Goal: Transaction & Acquisition: Obtain resource

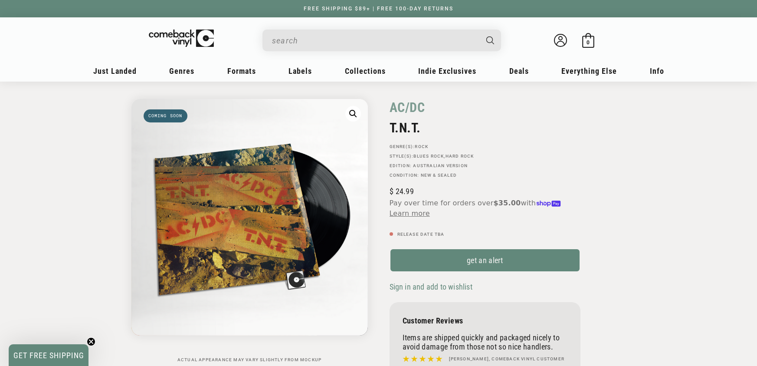
click at [309, 40] on input "When autocomplete results are available use up and down arrows to review and en…" at bounding box center [375, 41] width 206 height 18
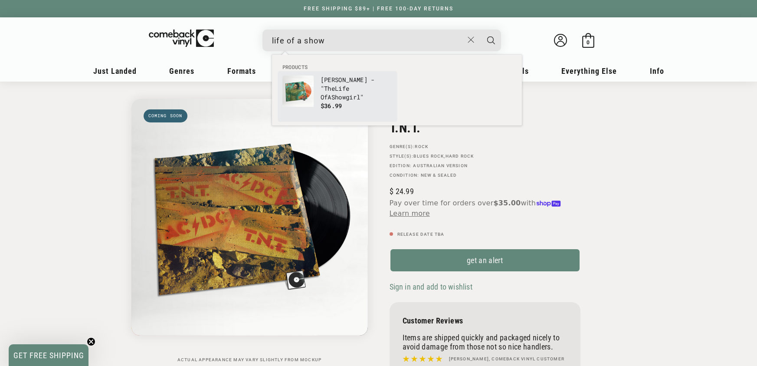
type input "life of a show"
click at [305, 82] on img "Products" at bounding box center [298, 91] width 31 height 31
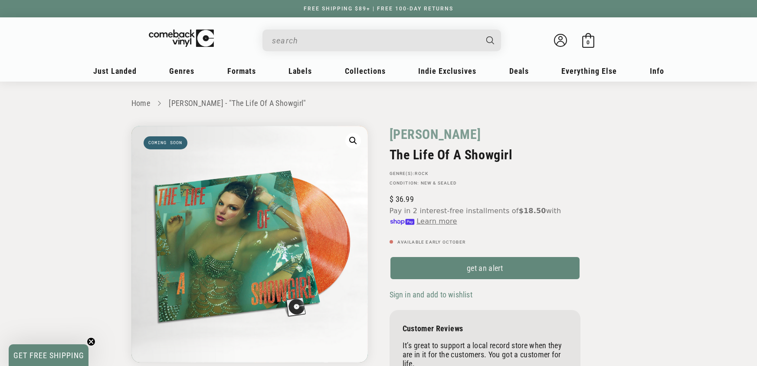
click at [309, 34] on input "When autocomplete results are available use up and down arrows to review and en…" at bounding box center [375, 41] width 206 height 18
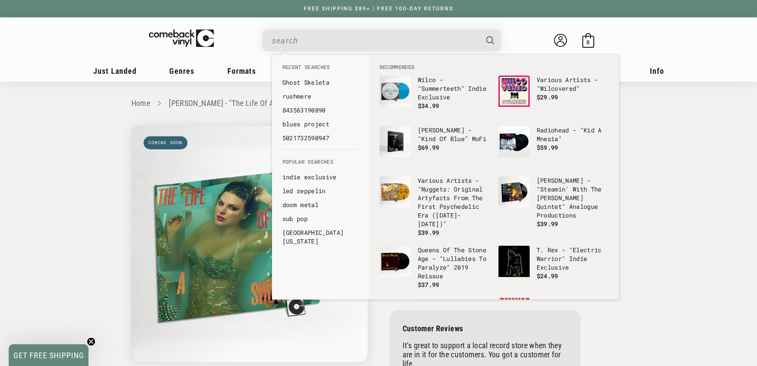
paste input "5051961151091"
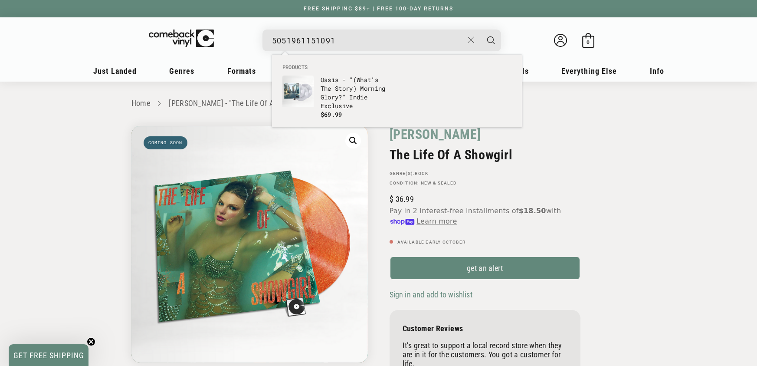
type input "5051961151091"
click at [481, 30] on button "Search" at bounding box center [492, 41] width 22 height 22
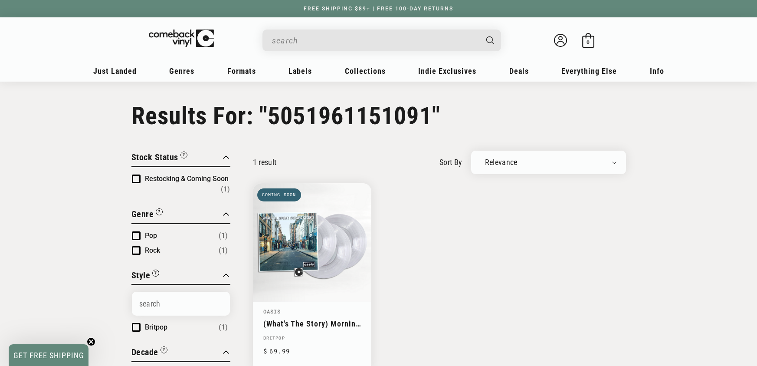
type input "5051961151091"
click at [344, 319] on link "(What's The Story) Morning Glory?" at bounding box center [312, 323] width 98 height 9
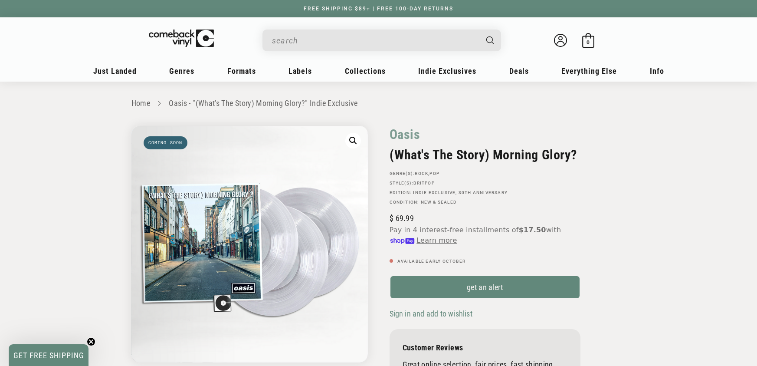
click at [286, 33] on input "When autocomplete results are available use up and down arrows to review and en…" at bounding box center [375, 41] width 206 height 18
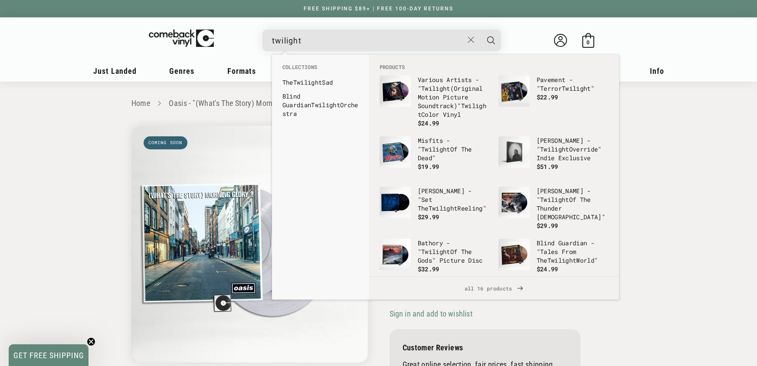
type input "twilight"
click at [481, 30] on button "Search" at bounding box center [492, 41] width 22 height 22
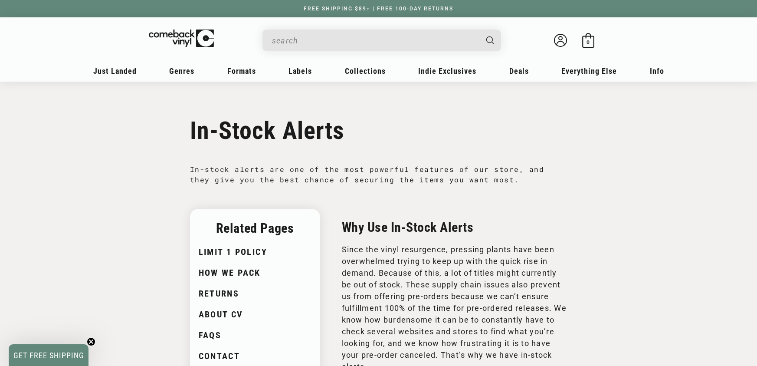
click at [305, 38] on input "When autocomplete results are available use up and down arrows to review and en…" at bounding box center [375, 41] width 206 height 18
paste input "732388009688"
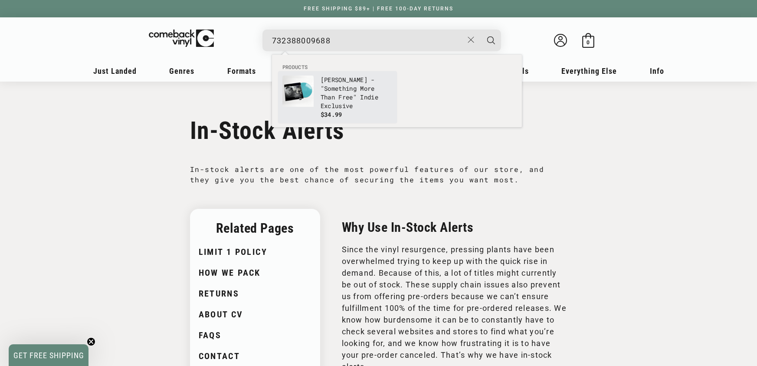
type input "732388009688"
click at [362, 78] on p "[PERSON_NAME] - "Something More Than Free" Indie Exclusive" at bounding box center [357, 93] width 72 height 35
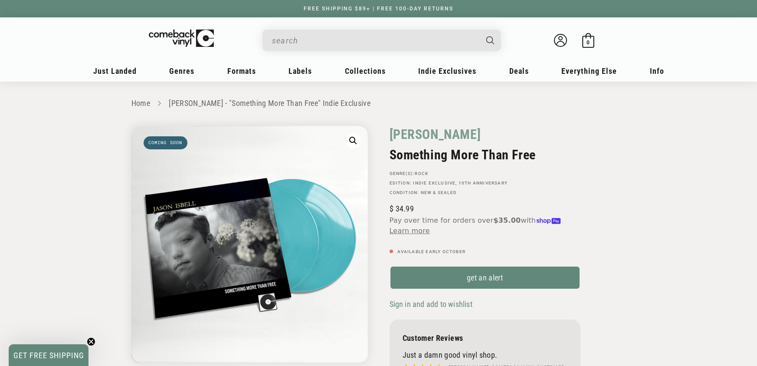
click at [336, 40] on input "When autocomplete results are available use up and down arrows to review and en…" at bounding box center [375, 41] width 206 height 18
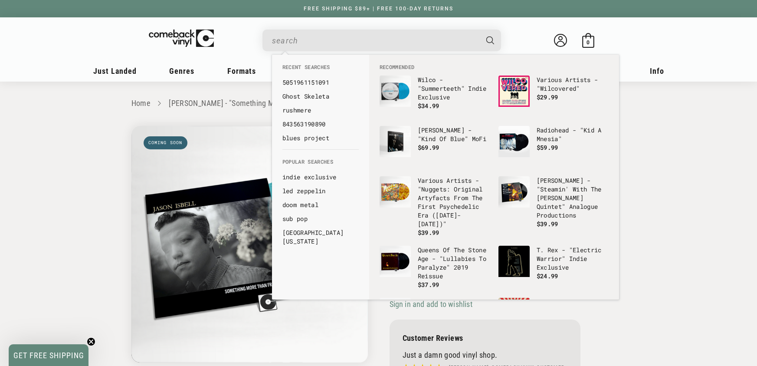
paste input "603497811298"
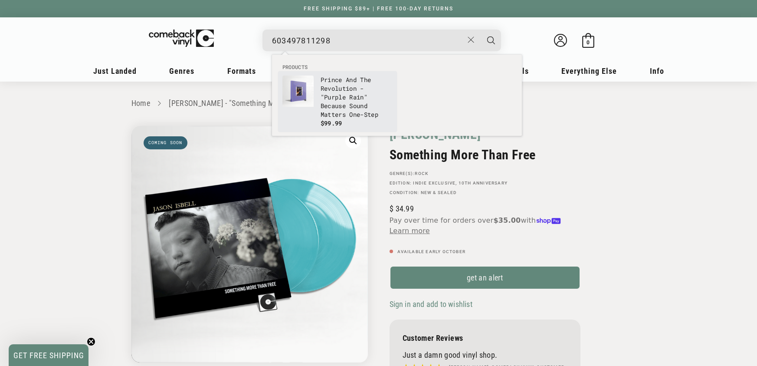
type input "603497811298"
click at [353, 90] on p "Prince And The Revolution - "Purple Rain" Because Sound Matters One-Step" at bounding box center [357, 97] width 72 height 43
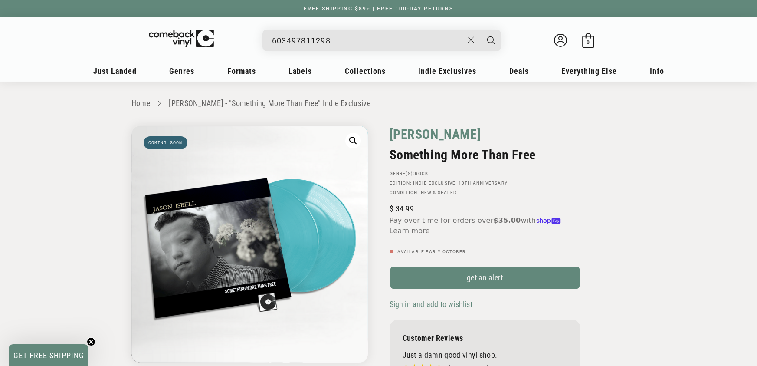
click at [425, 130] on link "Jason Isbell" at bounding box center [436, 134] width 92 height 17
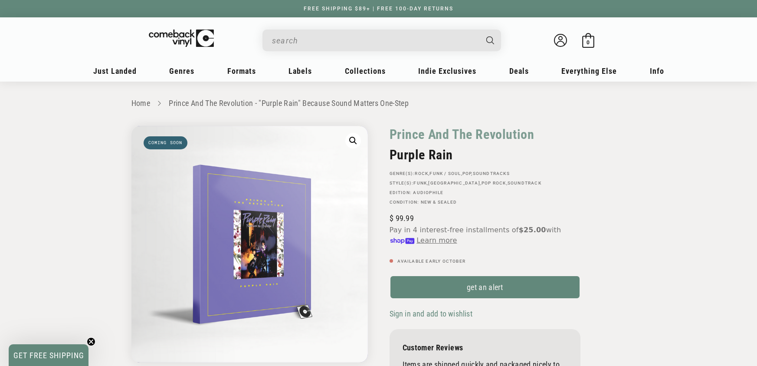
click at [302, 34] on input "When autocomplete results are available use up and down arrows to review and en…" at bounding box center [375, 41] width 206 height 18
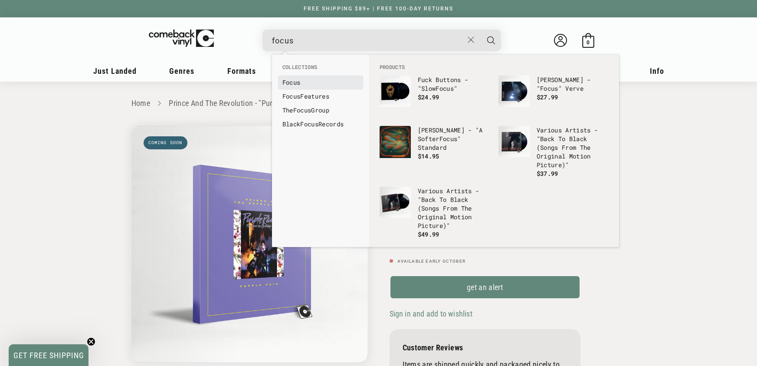
type input "focus"
click at [296, 82] on b "Focus" at bounding box center [292, 82] width 18 height 8
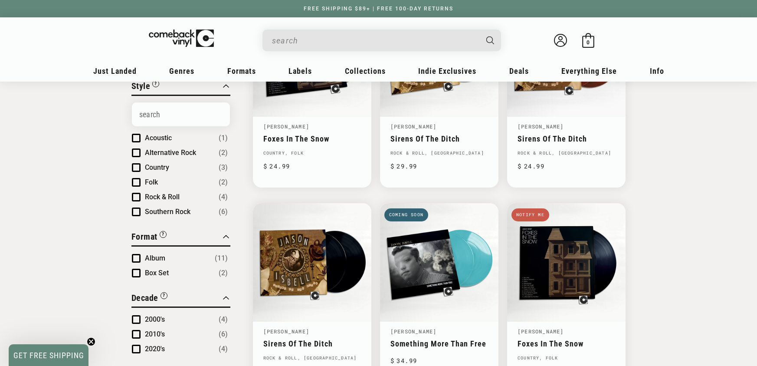
scroll to position [276, 0]
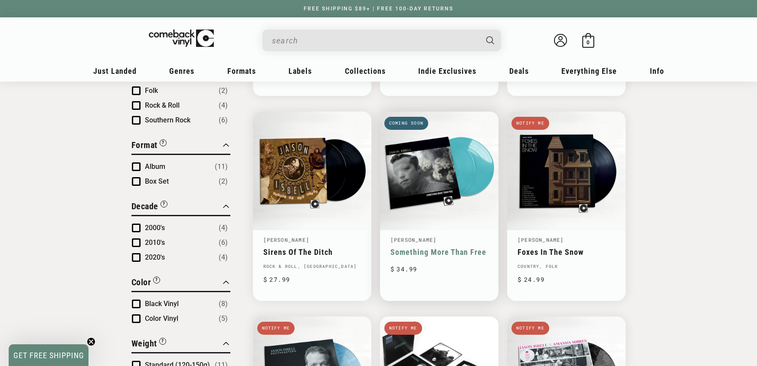
click at [414, 247] on link "Something More Than Free" at bounding box center [440, 251] width 98 height 9
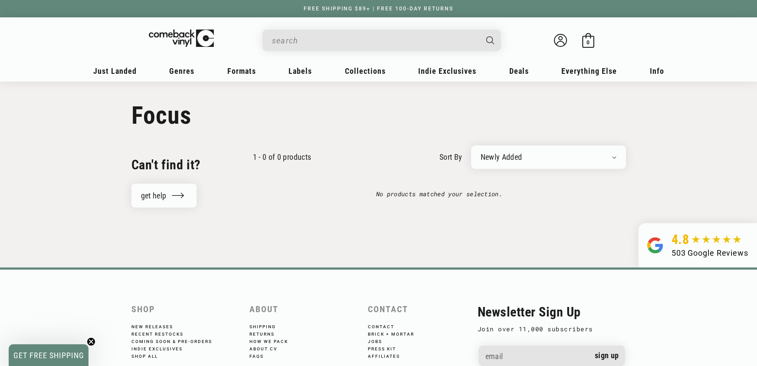
click at [344, 39] on input "When autocomplete results are available use up and down arrows to review and en…" at bounding box center [375, 41] width 206 height 18
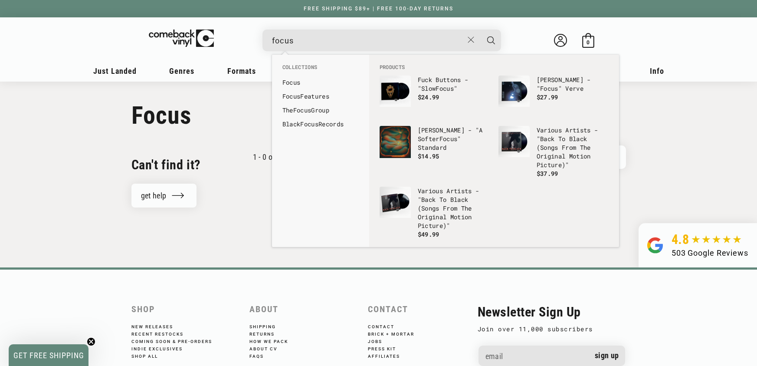
type input "focus"
drag, startPoint x: 42, startPoint y: 61, endPoint x: 39, endPoint y: 50, distance: 11.3
click at [41, 61] on sticky-header "My account Just Landed Just Landed New Releases Genres" at bounding box center [378, 49] width 757 height 64
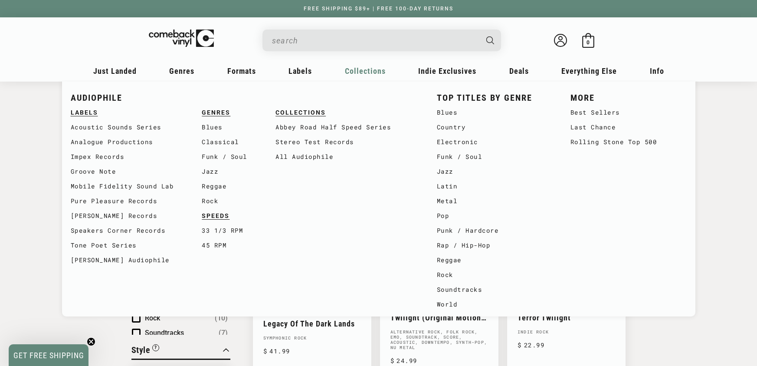
type input "twilight"
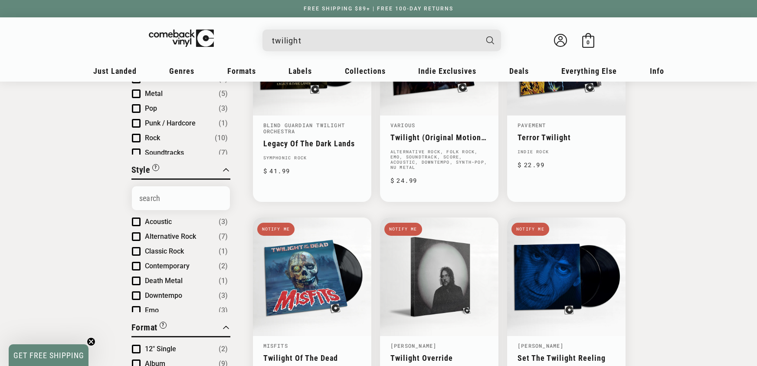
scroll to position [119, 0]
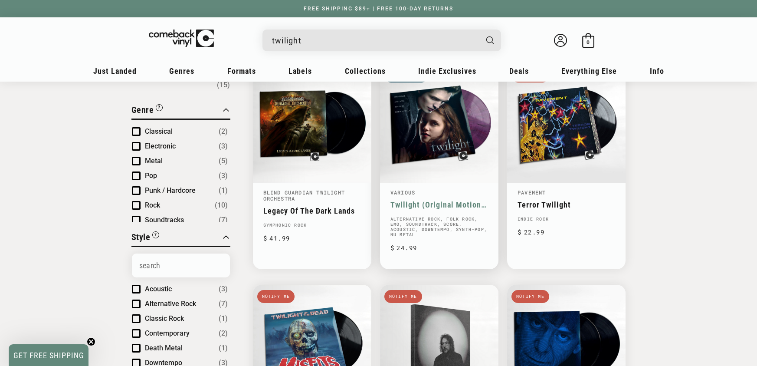
click at [457, 200] on link "Twilight (Original Motion Picture Soundtrack)" at bounding box center [440, 204] width 98 height 9
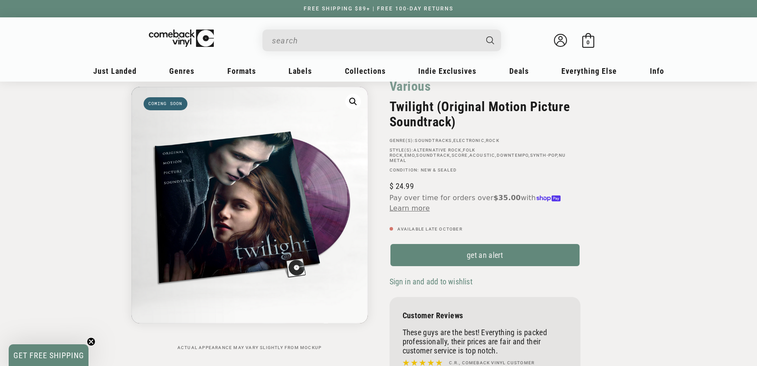
scroll to position [91, 0]
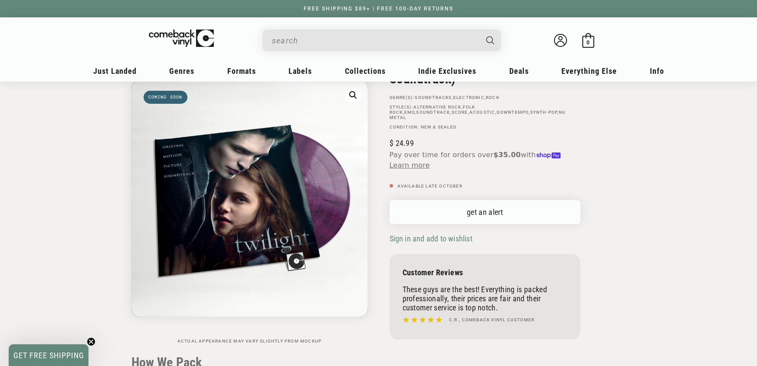
click at [503, 202] on link "get an alert" at bounding box center [485, 212] width 191 height 24
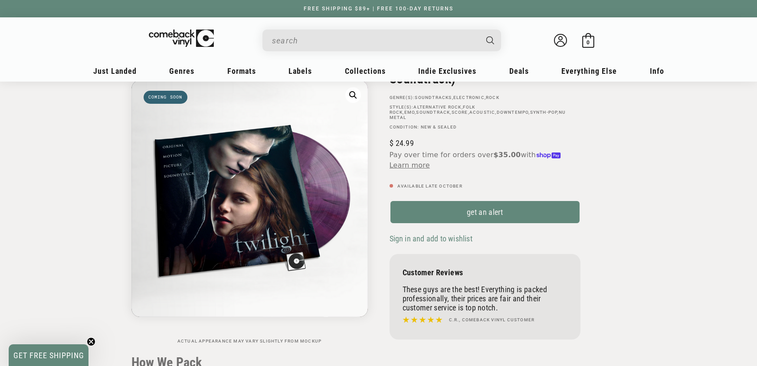
scroll to position [0, 0]
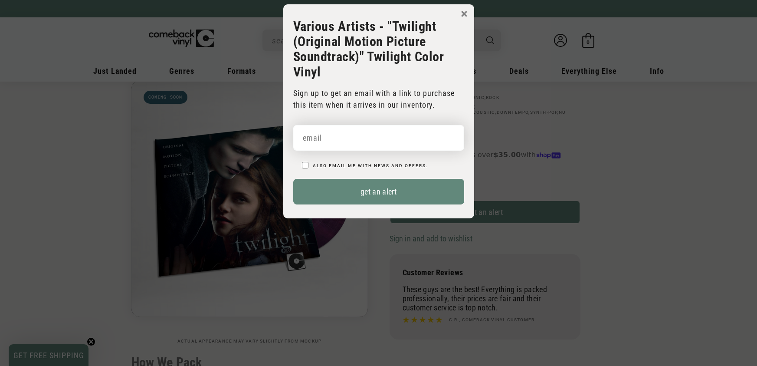
drag, startPoint x: 439, startPoint y: 139, endPoint x: 441, endPoint y: 146, distance: 7.4
click at [439, 139] on input "email" at bounding box center [378, 138] width 171 height 26
paste input "kichula.anna@gmail.com"
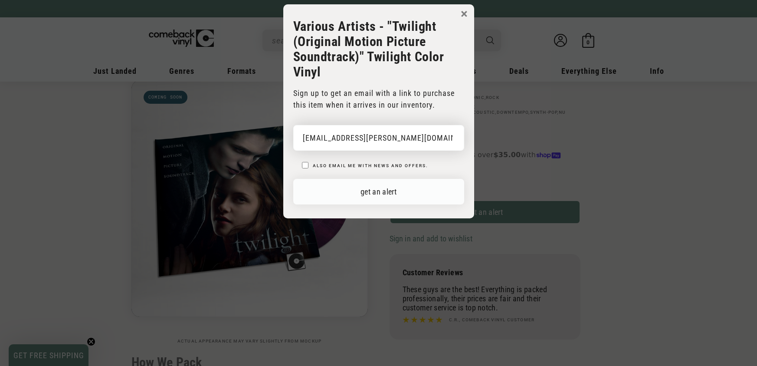
type input "kichula.anna@gmail.com"
click at [446, 186] on button "get an alert" at bounding box center [378, 192] width 171 height 26
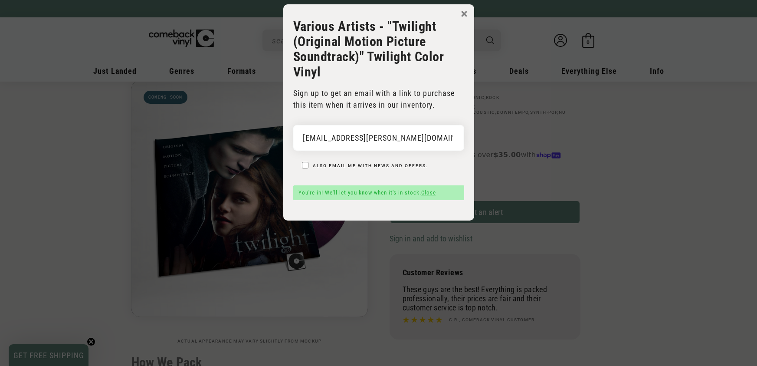
click at [433, 193] on link "Close" at bounding box center [428, 192] width 15 height 7
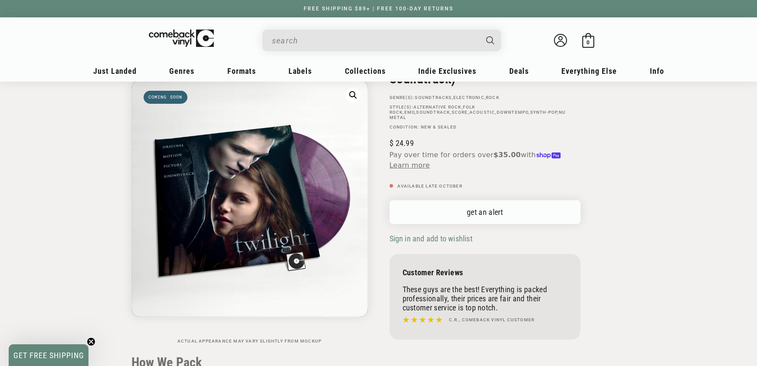
click at [440, 207] on link "get an alert" at bounding box center [485, 212] width 191 height 24
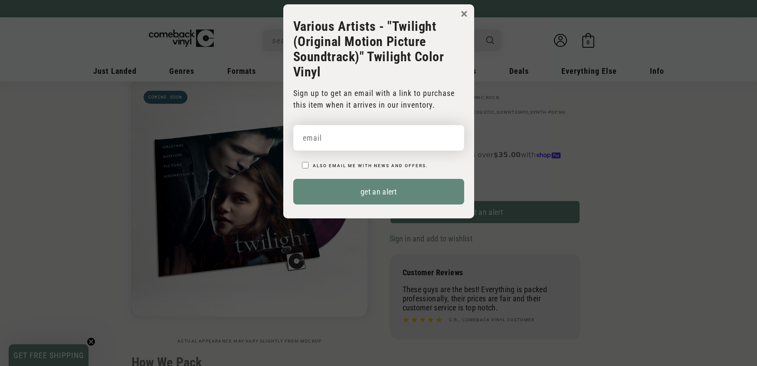
click at [408, 144] on input "email" at bounding box center [378, 138] width 171 height 26
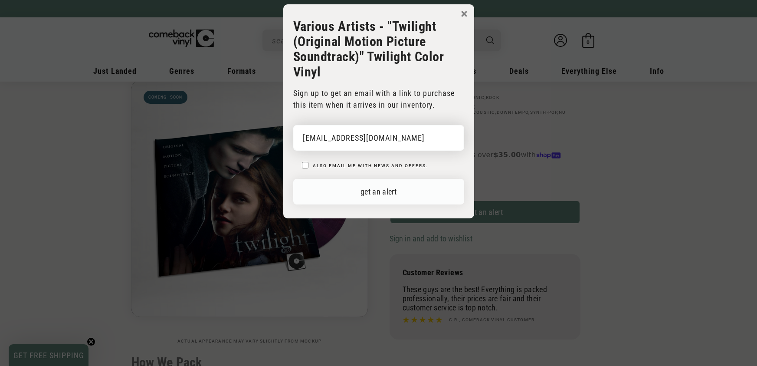
type input "annahu_1208@yahoo.com"
click at [434, 198] on button "get an alert" at bounding box center [378, 192] width 171 height 26
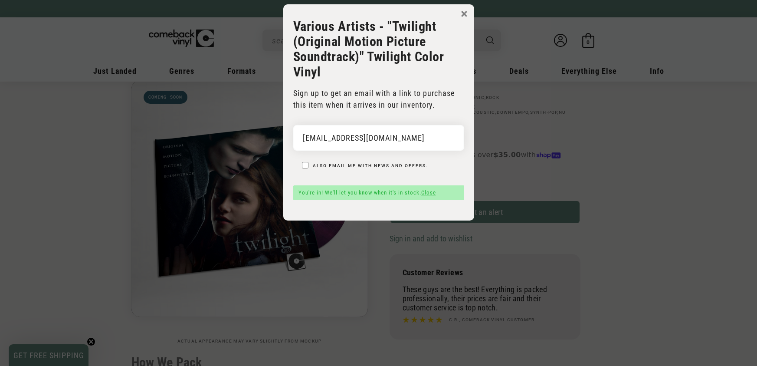
click at [432, 191] on link "Close" at bounding box center [428, 192] width 15 height 7
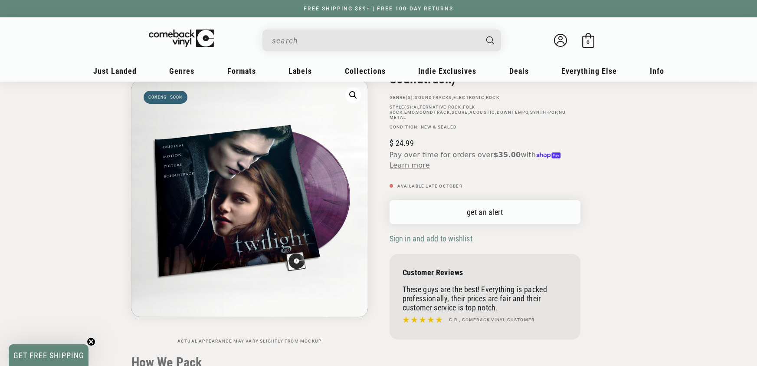
click at [514, 209] on link "get an alert" at bounding box center [485, 212] width 191 height 24
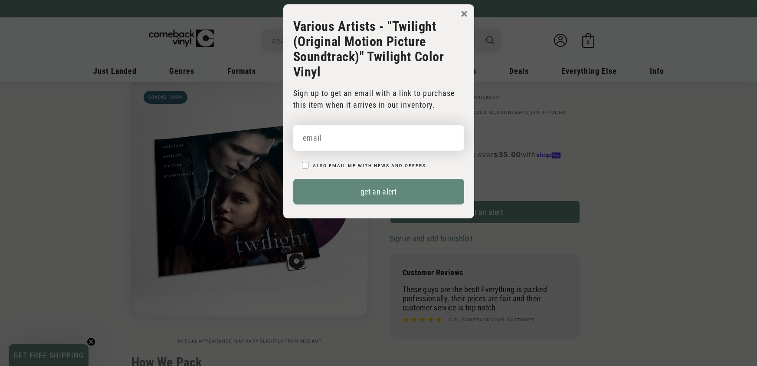
click at [425, 144] on input "email" at bounding box center [378, 138] width 171 height 26
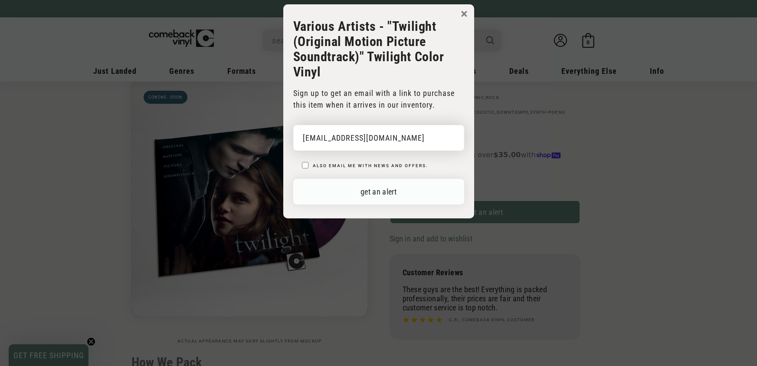
type input "afsanahrn@gmail.com"
click at [403, 196] on button "get an alert" at bounding box center [378, 192] width 171 height 26
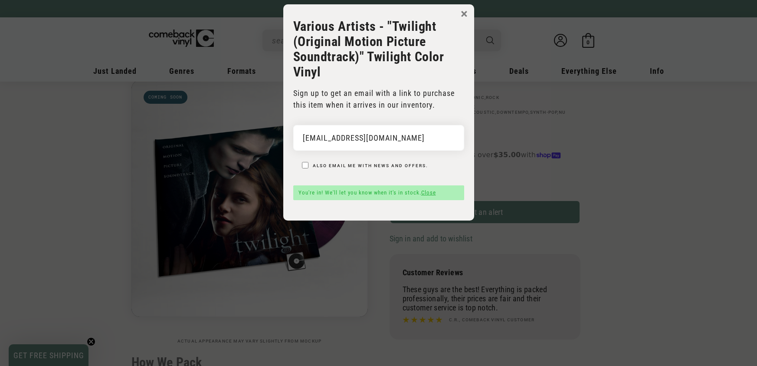
click at [462, 13] on button "×" at bounding box center [464, 13] width 7 height 13
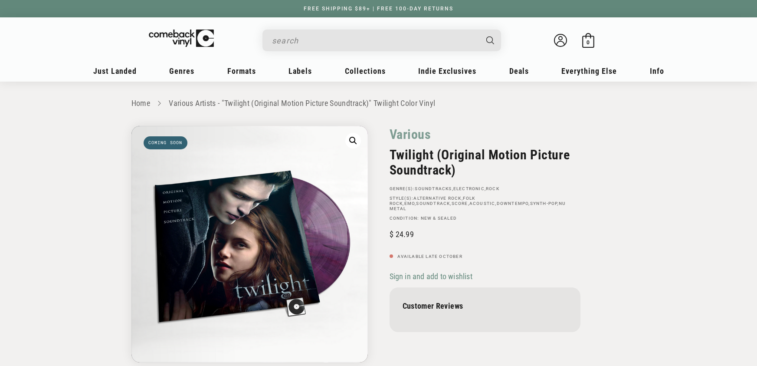
scroll to position [91, 0]
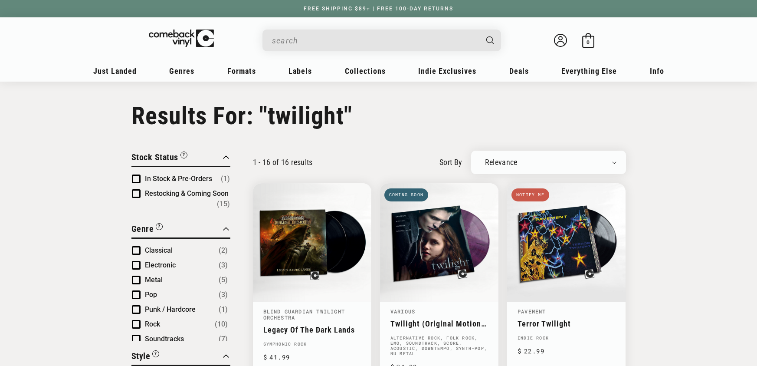
scroll to position [119, 0]
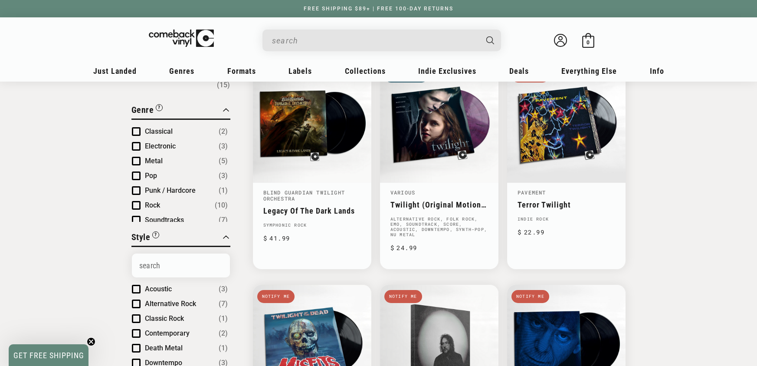
type input "twilight"
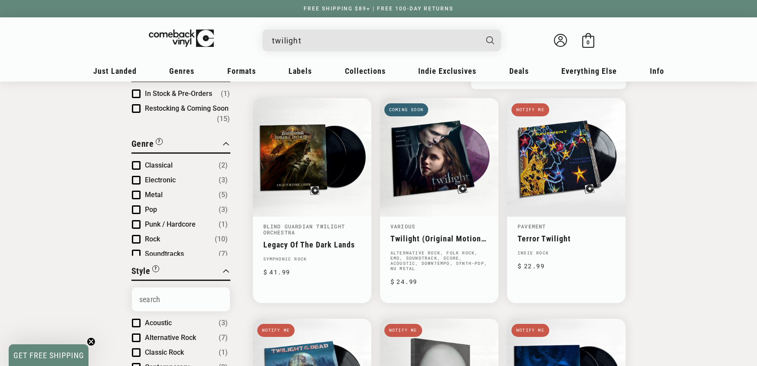
scroll to position [84, 0]
